Goal: Task Accomplishment & Management: Complete application form

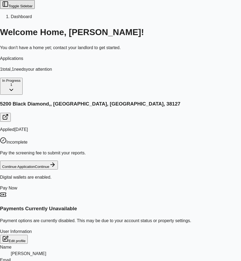
click at [35, 165] on span "Continue Application" at bounding box center [18, 167] width 33 height 4
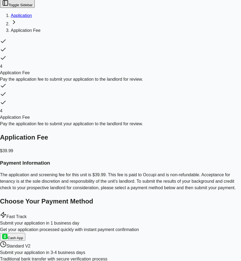
scroll to position [1, 0]
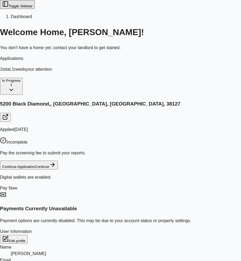
click at [9, 8] on button "Toggle Sidebar" at bounding box center [17, 4] width 35 height 9
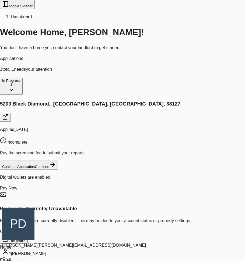
click at [36, 257] on div "Sign out" at bounding box center [74, 261] width 144 height 8
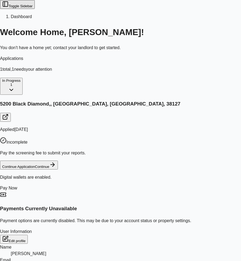
click at [35, 165] on span "Continue Application" at bounding box center [18, 167] width 33 height 4
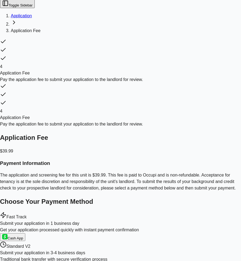
scroll to position [1, 0]
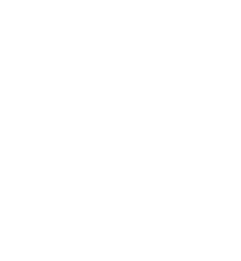
scroll to position [1, 0]
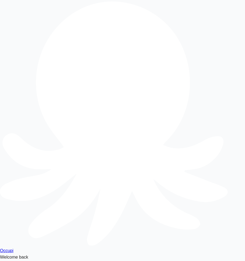
type input "**********"
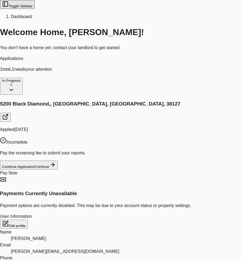
click at [58, 160] on button "Continue Application Continue" at bounding box center [29, 164] width 58 height 9
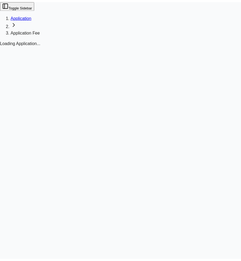
scroll to position [1, 0]
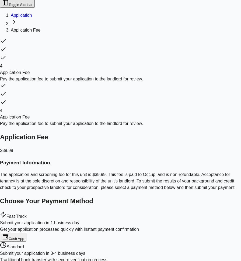
click at [55, 261] on img "Bank via Plaid" at bounding box center [47, 266] width 15 height 5
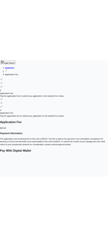
scroll to position [0, 0]
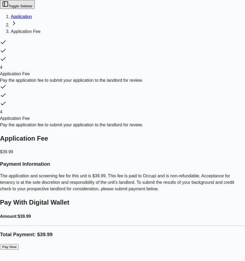
click at [19, 244] on button "Pay Now" at bounding box center [9, 247] width 19 height 6
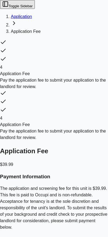
click at [32, 14] on link "Application" at bounding box center [21, 16] width 21 height 5
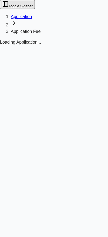
scroll to position [86, 0]
